Goal: Information Seeking & Learning: Learn about a topic

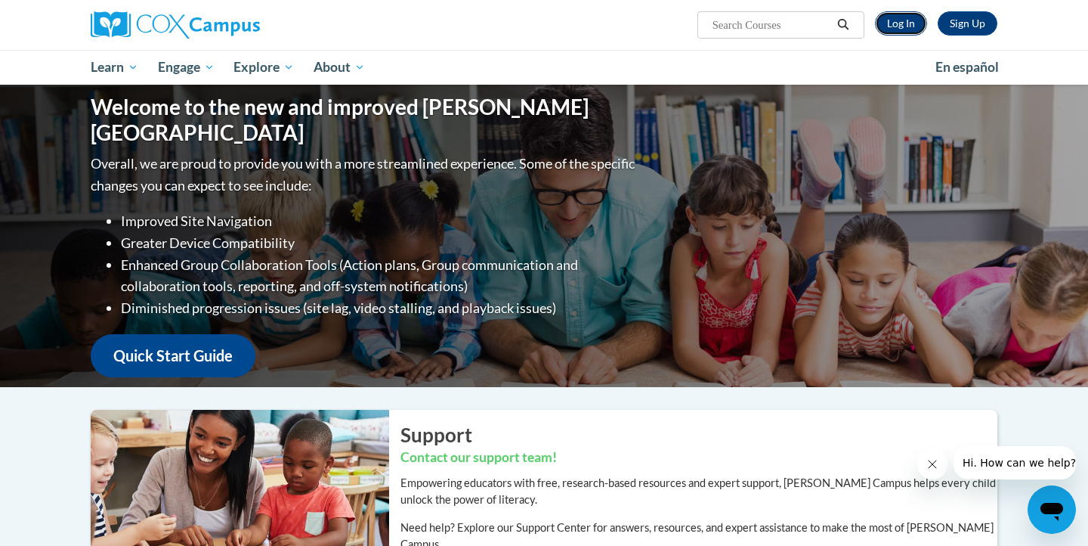
click at [907, 25] on link "Log In" at bounding box center [901, 23] width 52 height 24
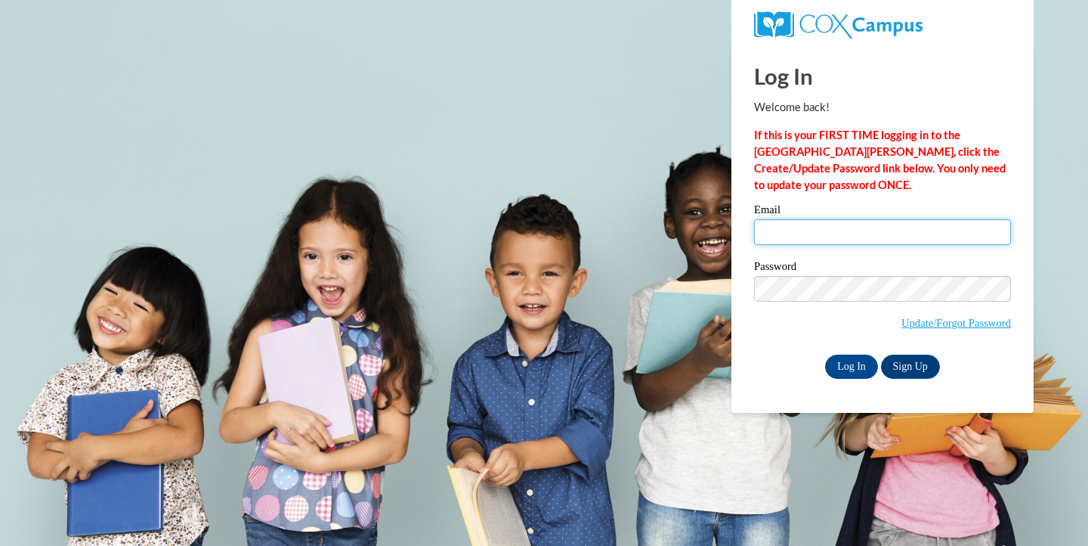
click at [854, 240] on input "Email" at bounding box center [882, 232] width 257 height 26
type input "kburns2@depaul.edu"
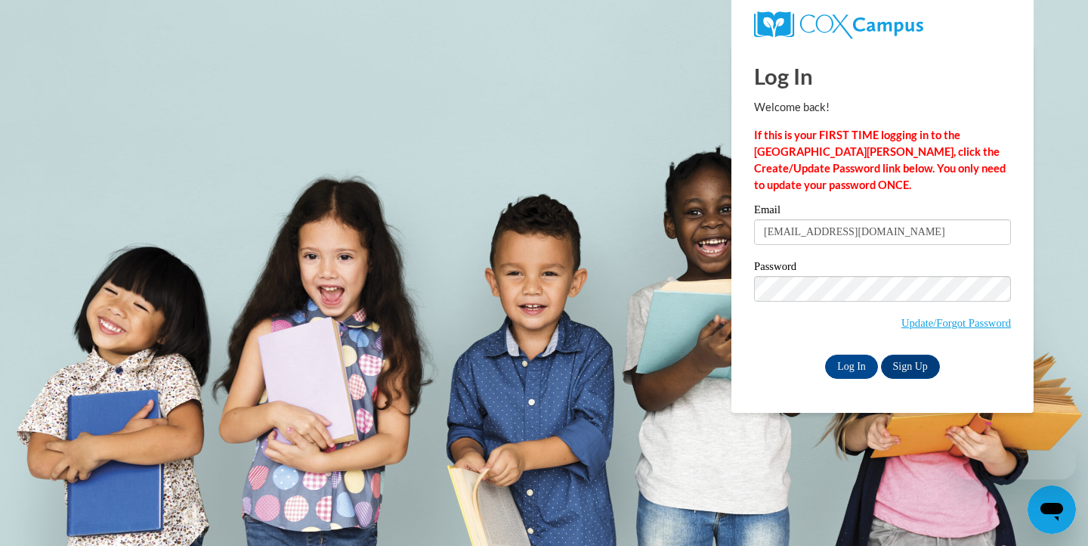
click at [867, 268] on label "Password" at bounding box center [882, 268] width 257 height 15
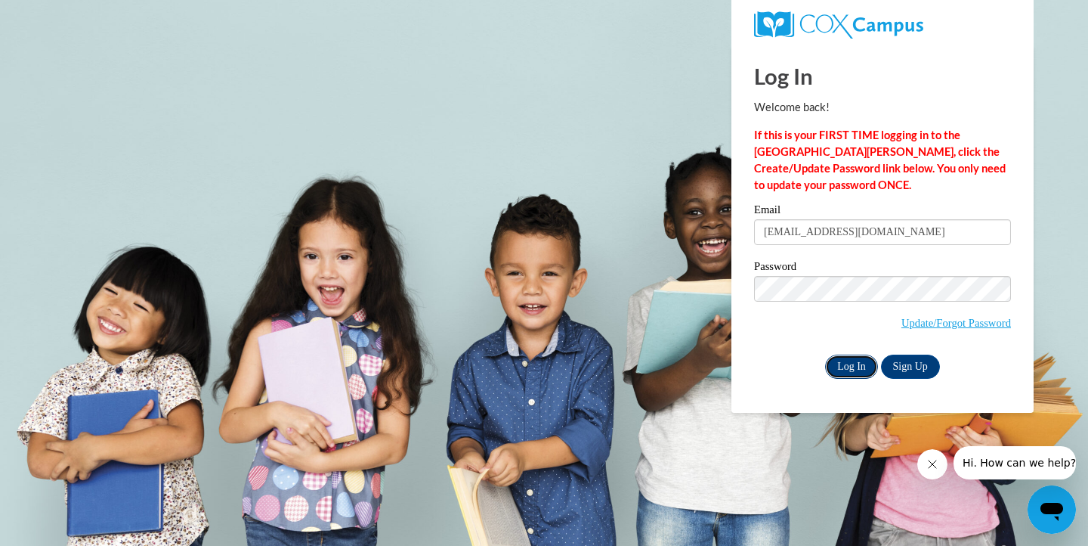
click at [860, 363] on input "Log In" at bounding box center [851, 366] width 53 height 24
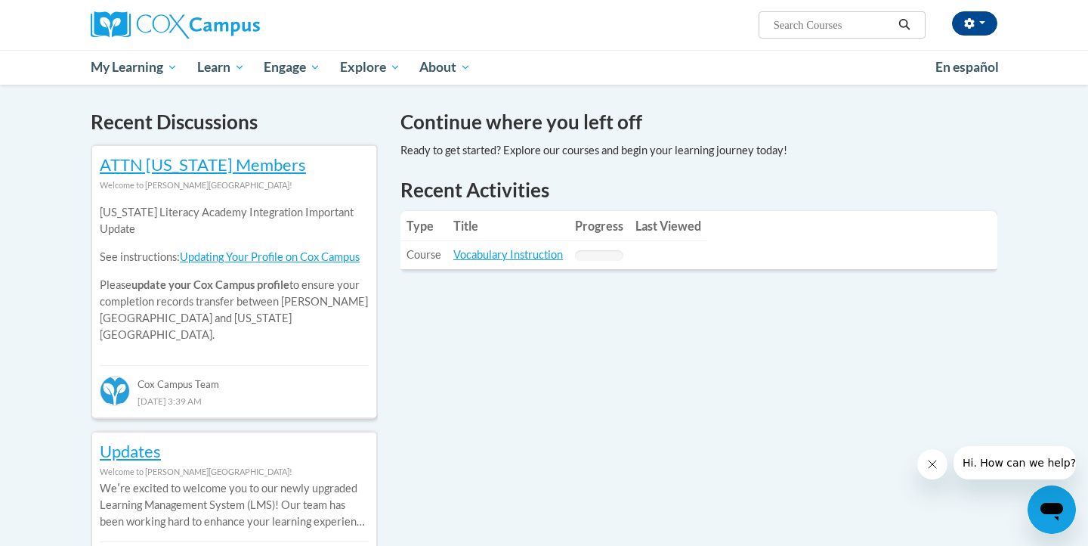
scroll to position [432, 0]
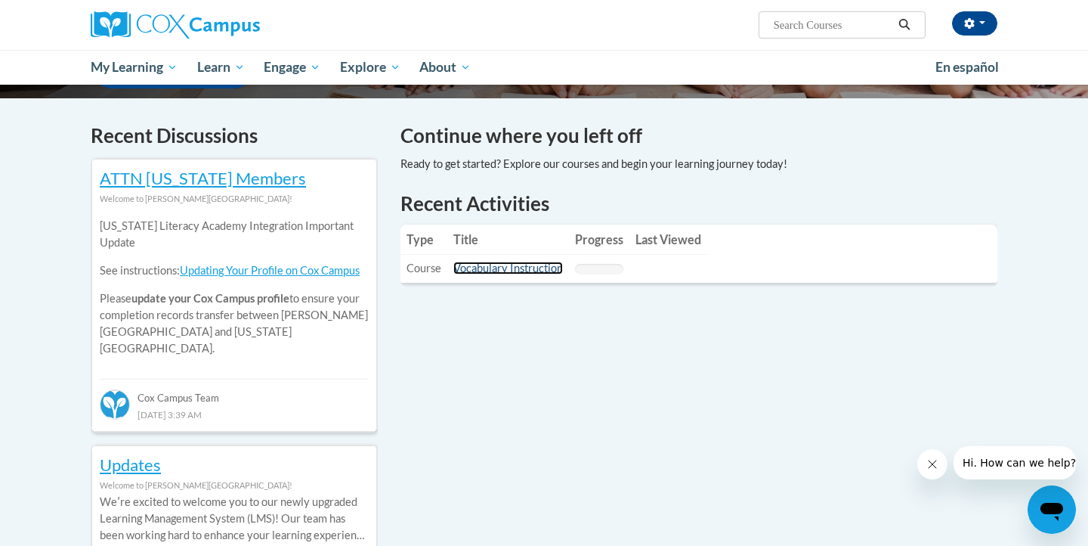
click at [520, 269] on link "Vocabulary Instruction" at bounding box center [508, 267] width 110 height 13
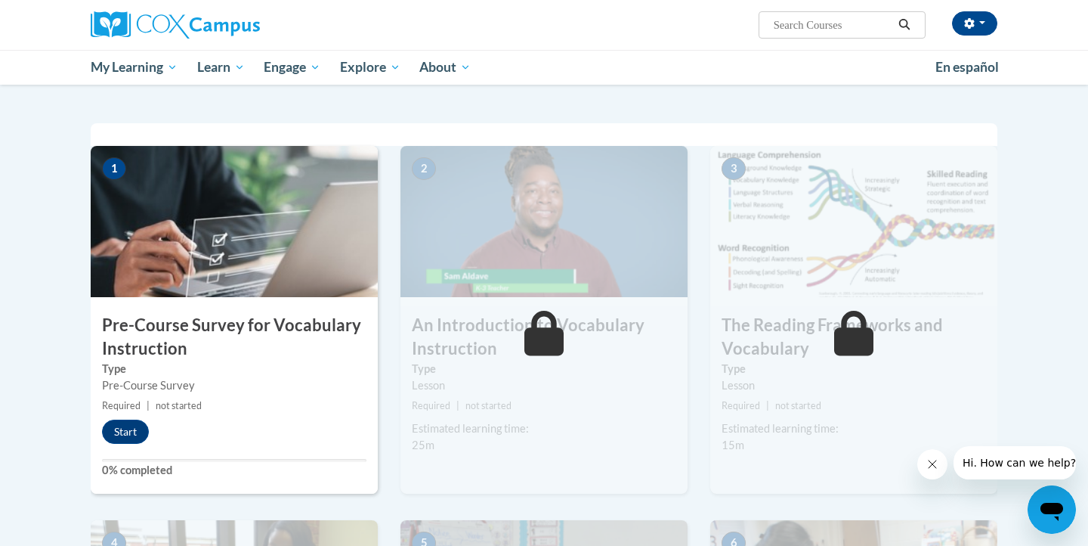
scroll to position [311, 0]
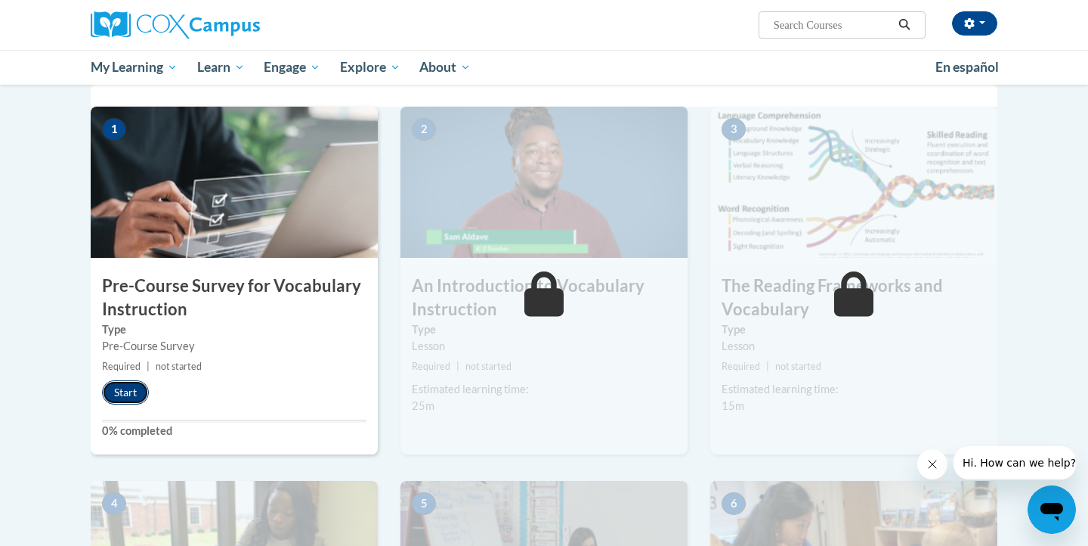
click at [122, 393] on button "Start" at bounding box center [125, 392] width 47 height 24
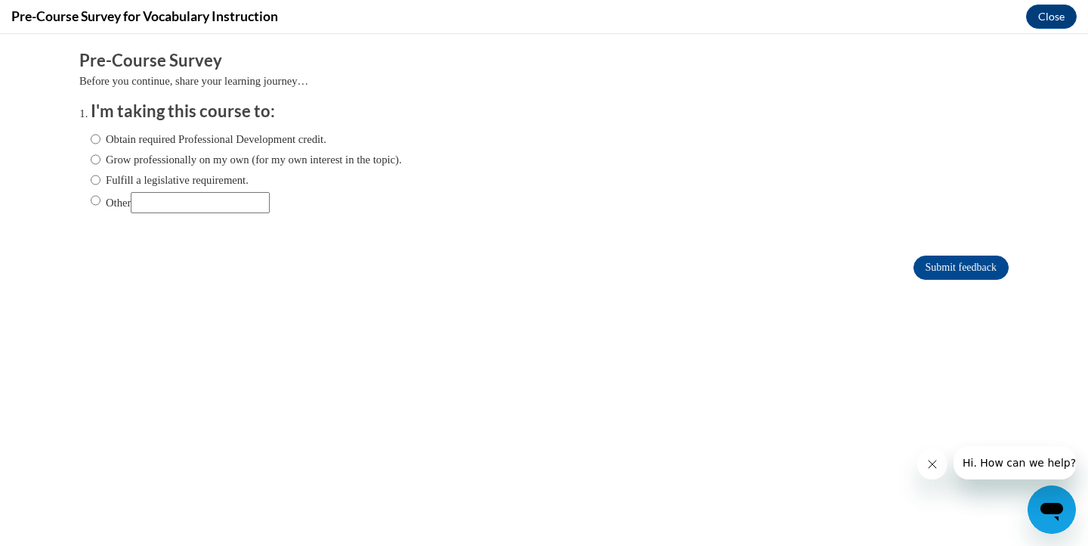
scroll to position [0, 0]
click at [94, 206] on input "Other" at bounding box center [96, 200] width 10 height 17
radio input "true"
click at [163, 204] on input "Other" at bounding box center [200, 202] width 139 height 21
type input "graduate course"
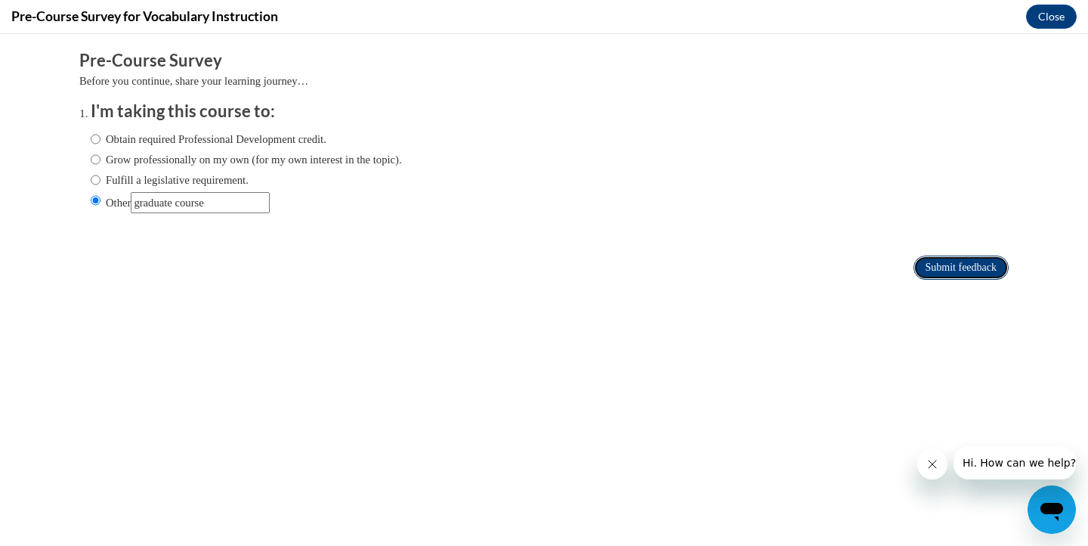
click at [919, 268] on input "Submit feedback" at bounding box center [961, 267] width 95 height 24
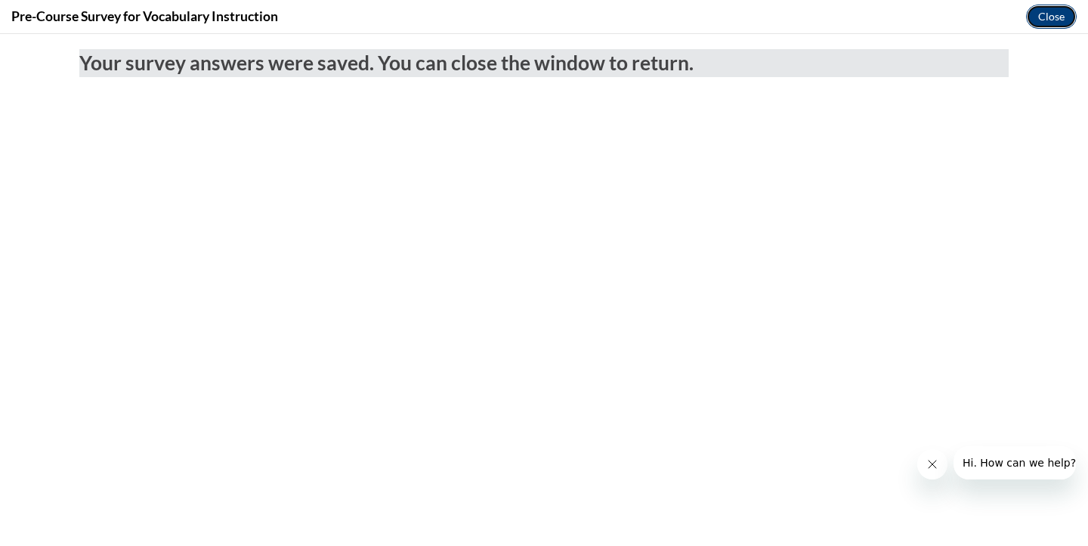
click at [1048, 18] on button "Close" at bounding box center [1051, 17] width 51 height 24
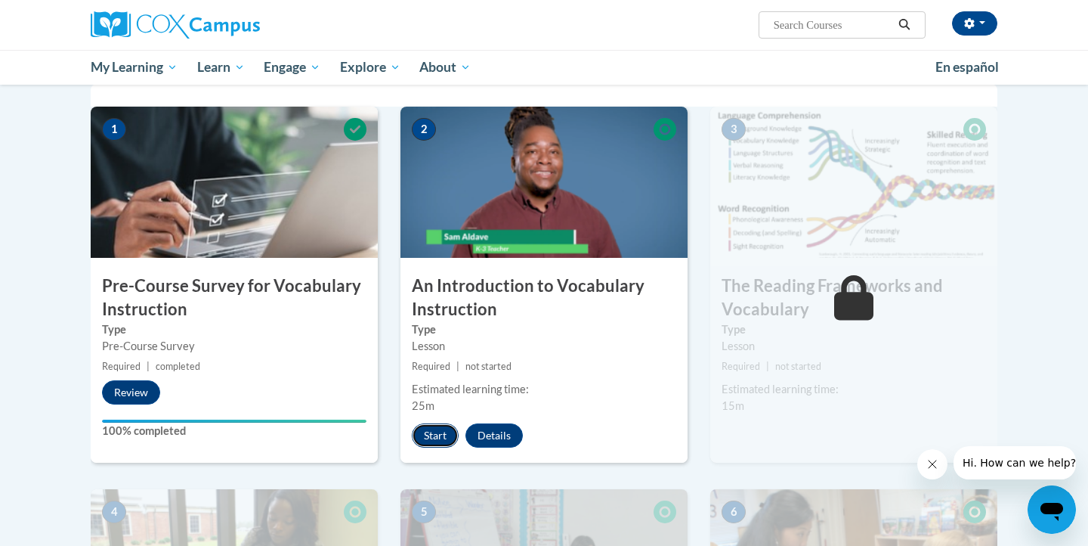
click at [431, 434] on button "Start" at bounding box center [435, 435] width 47 height 24
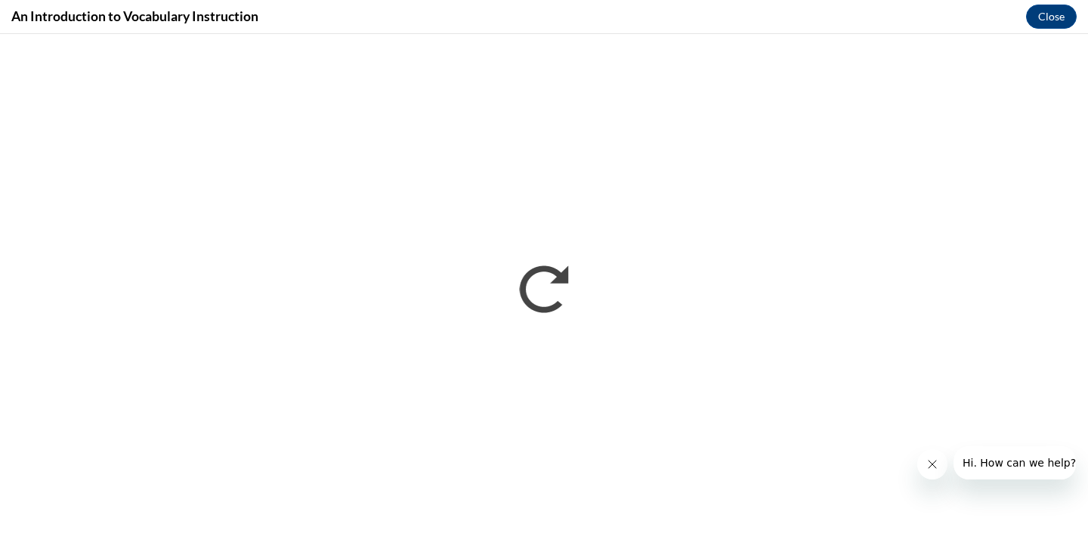
click at [932, 465] on icon "Close message from company" at bounding box center [932, 464] width 12 height 12
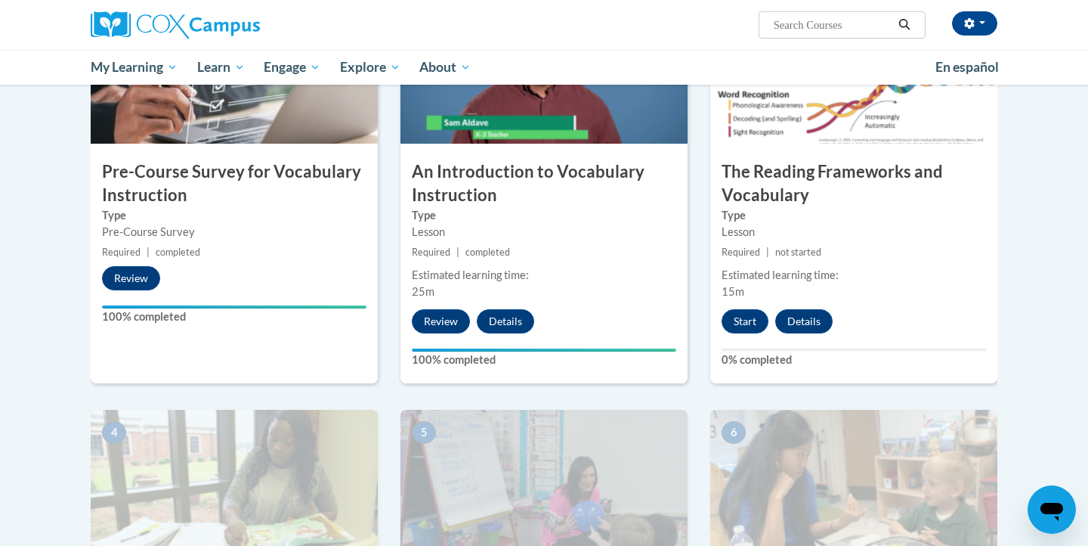
scroll to position [420, 0]
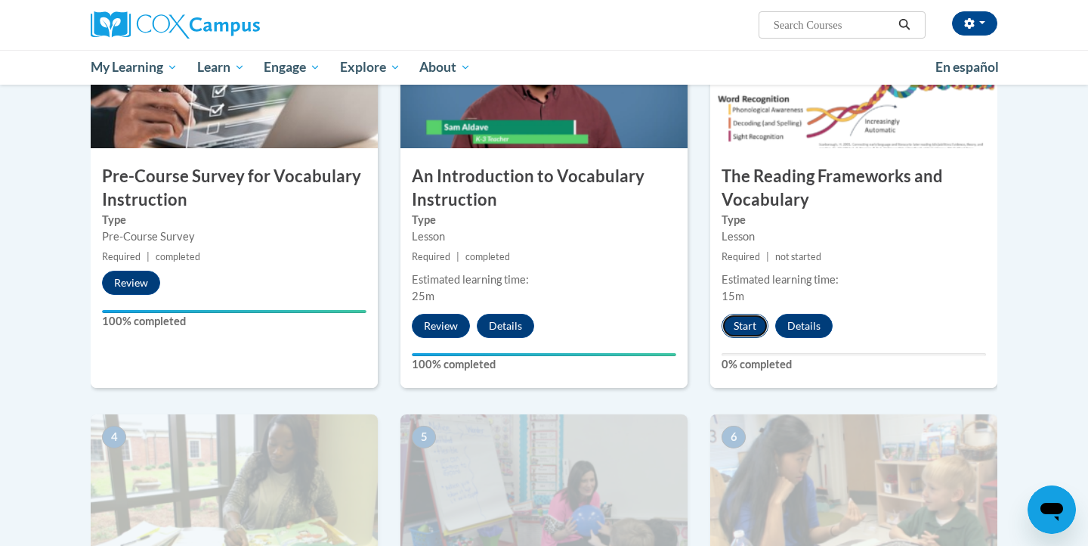
click at [738, 329] on button "Start" at bounding box center [745, 326] width 47 height 24
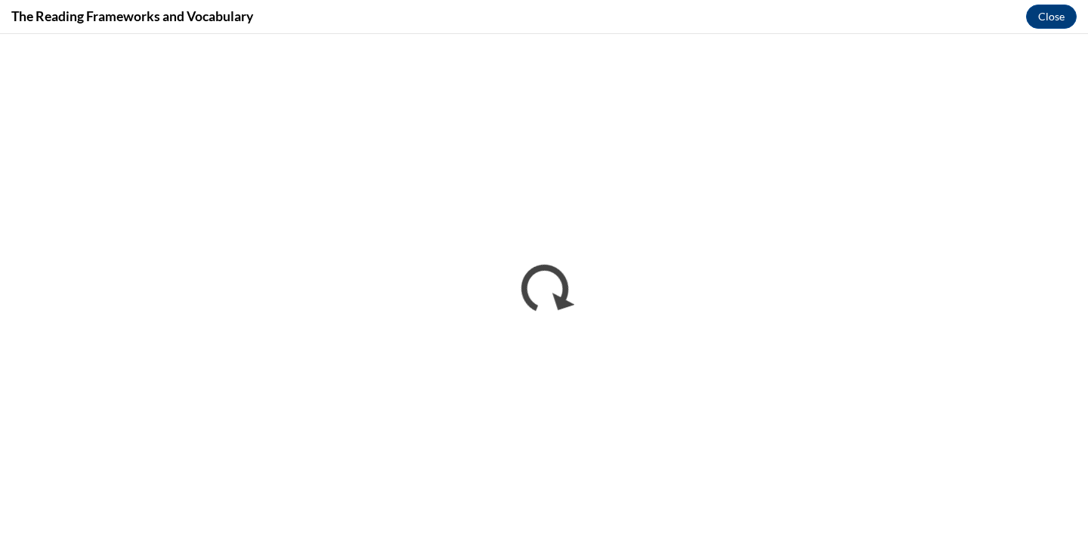
scroll to position [0, 0]
